Goal: Information Seeking & Learning: Learn about a topic

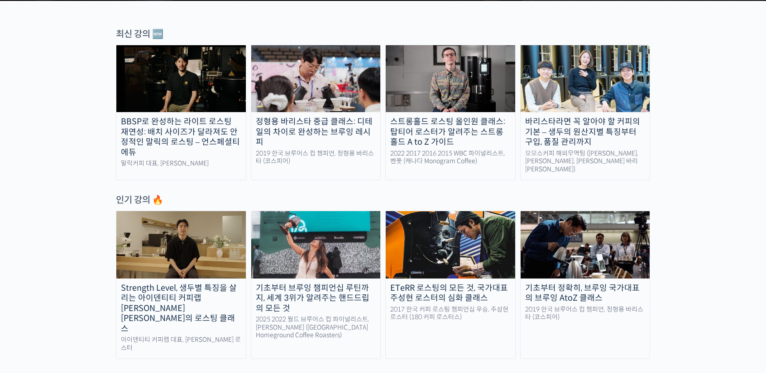
scroll to position [317, 0]
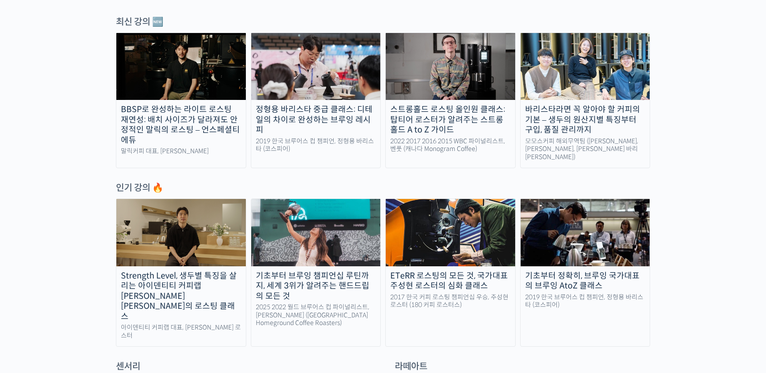
click at [203, 215] on img at bounding box center [180, 232] width 129 height 67
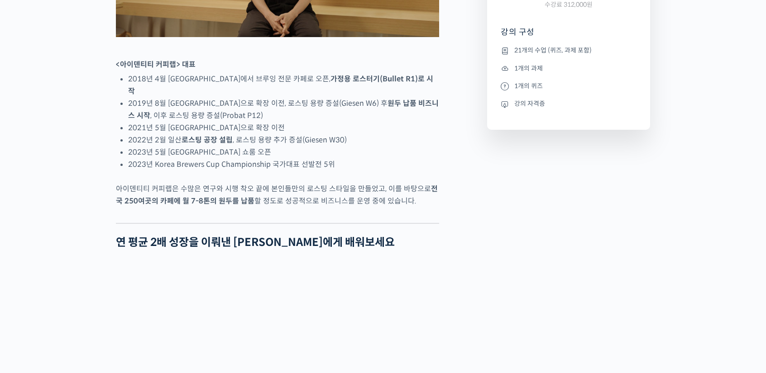
scroll to position [543, 0]
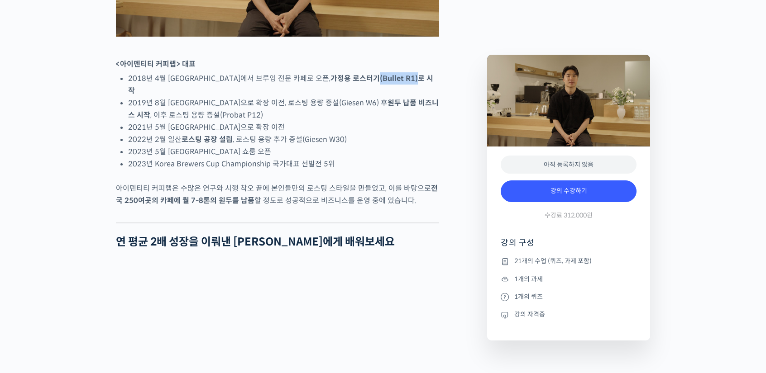
drag, startPoint x: 341, startPoint y: 110, endPoint x: 379, endPoint y: 109, distance: 38.0
click at [379, 95] on strong "가정용 로스터기(Bullet R1)로 시작" at bounding box center [280, 85] width 305 height 22
click at [367, 95] on strong "가정용 로스터기(Bullet R1)로 시작" at bounding box center [280, 85] width 305 height 22
click at [354, 95] on strong "가정용 로스터기(Bullet R1)로 시작" at bounding box center [280, 85] width 305 height 22
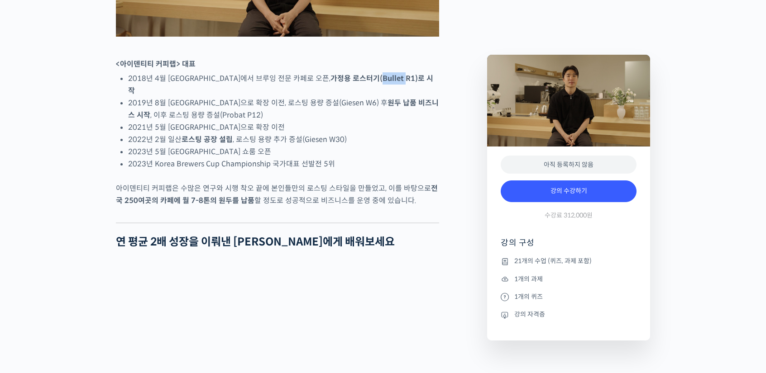
click at [354, 95] on strong "가정용 로스터기(Bullet R1)로 시작" at bounding box center [280, 85] width 305 height 22
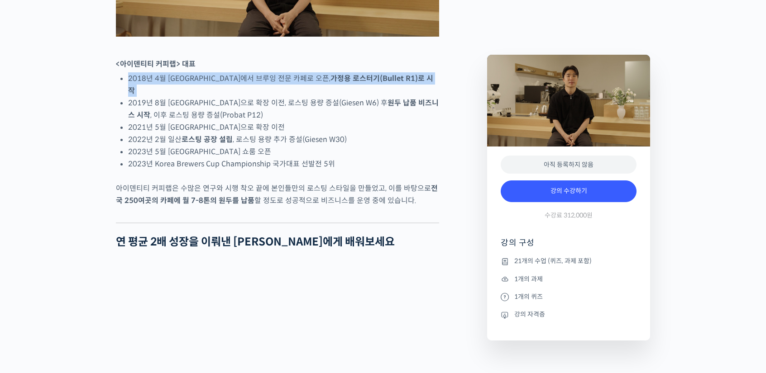
click at [354, 95] on strong "가정용 로스터기(Bullet R1)로 시작" at bounding box center [280, 85] width 305 height 22
click at [345, 95] on strong "가정용 로스터기(Bullet R1)로 시작" at bounding box center [280, 85] width 305 height 22
click at [343, 95] on strong "가정용 로스터기(Bullet R1)로 시작" at bounding box center [280, 85] width 305 height 22
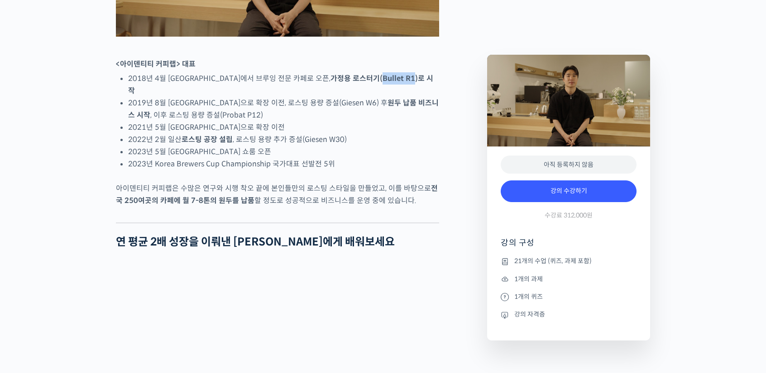
drag, startPoint x: 343, startPoint y: 111, endPoint x: 370, endPoint y: 109, distance: 26.8
click at [370, 95] on strong "가정용 로스터기(Bullet R1)로 시작" at bounding box center [280, 85] width 305 height 22
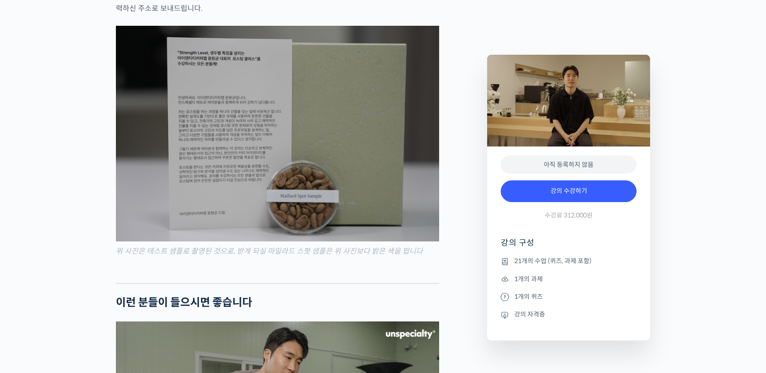
scroll to position [1946, 0]
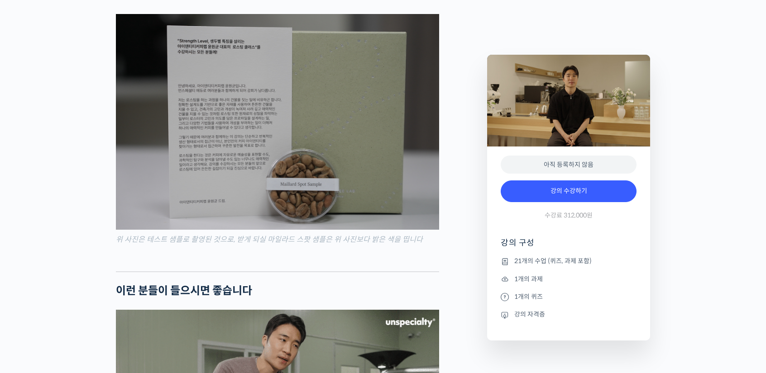
click at [329, 197] on img at bounding box center [277, 122] width 323 height 216
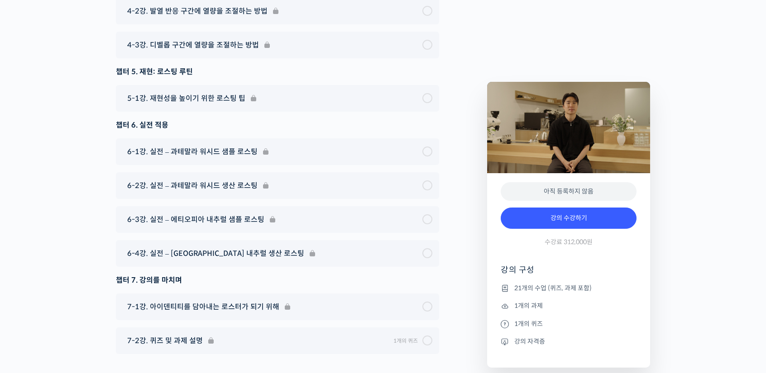
scroll to position [5305, 0]
